Goal: Check status: Check status

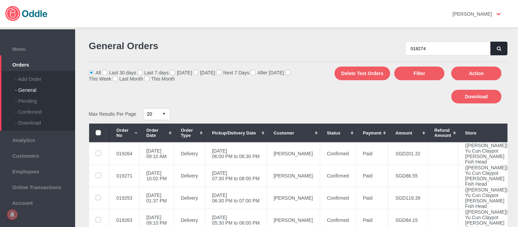
type input "018274"
click at [497, 46] on icon "button" at bounding box center [499, 48] width 4 height 4
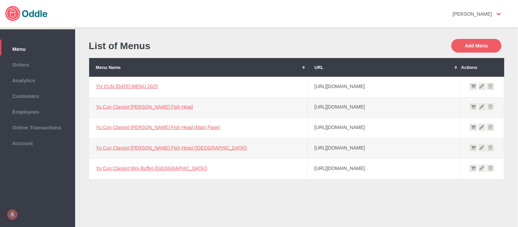
click at [40, 62] on span "Orders" at bounding box center [37, 64] width 68 height 8
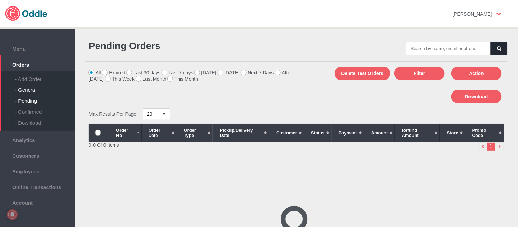
click at [31, 88] on div "- General" at bounding box center [45, 87] width 60 height 11
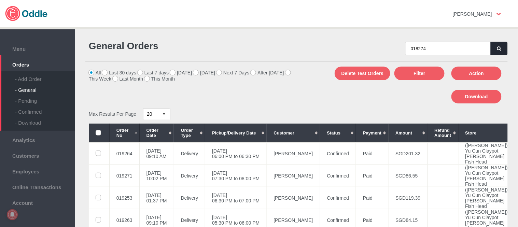
type input "018274"
click at [499, 51] on button "button" at bounding box center [499, 49] width 17 height 14
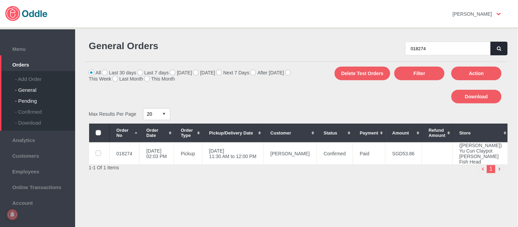
click at [30, 99] on div "- Pending" at bounding box center [45, 98] width 60 height 11
